Goal: Navigation & Orientation: Go to known website

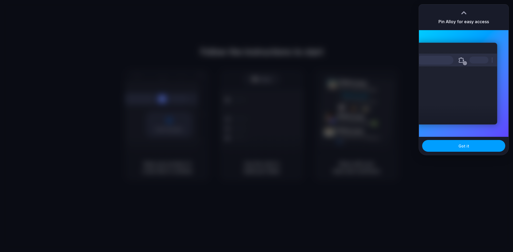
click at [449, 150] on button "Got it" at bounding box center [463, 146] width 83 height 12
